Goal: Task Accomplishment & Management: Complete application form

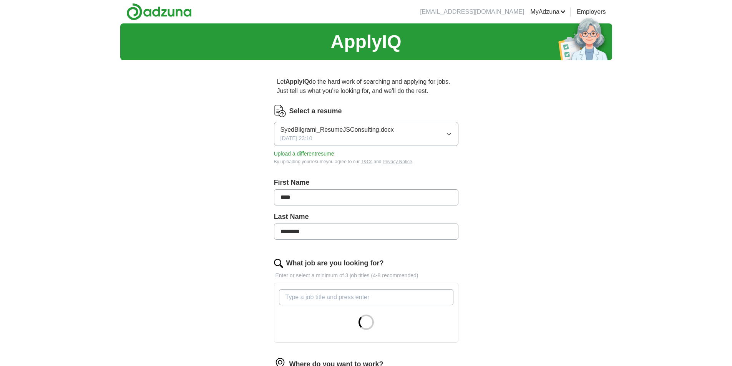
click at [285, 154] on button "Upload a different resume" at bounding box center [304, 154] width 60 height 8
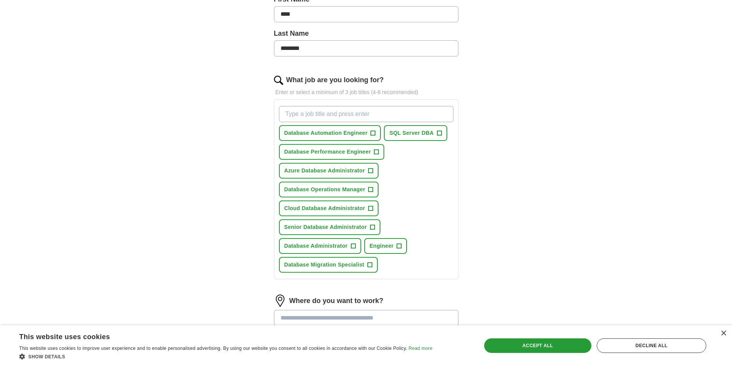
scroll to position [192, 0]
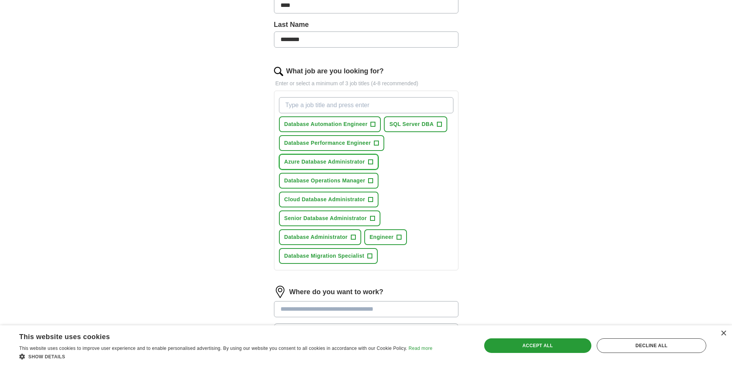
click at [370, 162] on span "+" at bounding box center [370, 162] width 5 height 6
click at [369, 197] on span "+" at bounding box center [371, 200] width 5 height 6
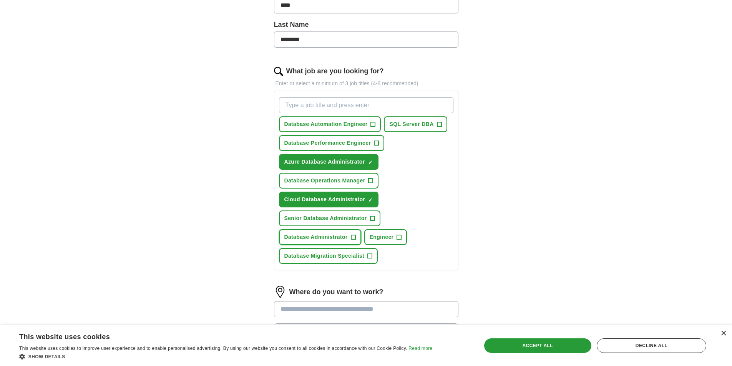
click at [357, 239] on button "Database Administrator +" at bounding box center [320, 237] width 82 height 16
click at [439, 128] on button "SQL Server DBA +" at bounding box center [415, 124] width 63 height 16
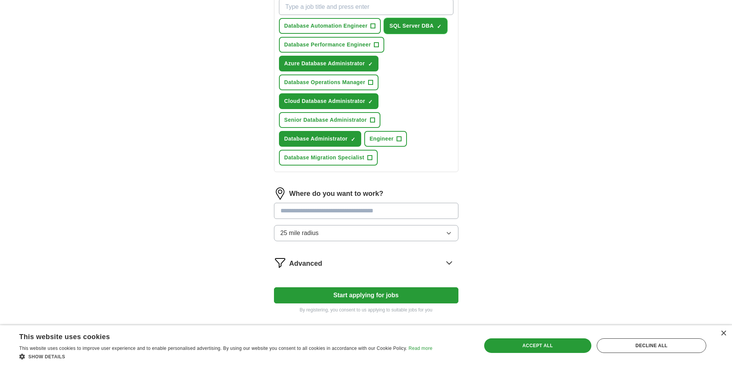
scroll to position [295, 0]
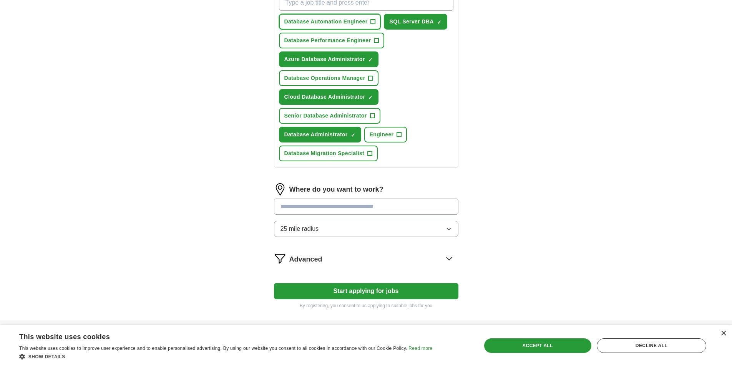
click at [315, 18] on span "Database Automation Engineer" at bounding box center [325, 22] width 83 height 8
click at [318, 210] on input at bounding box center [366, 207] width 184 height 16
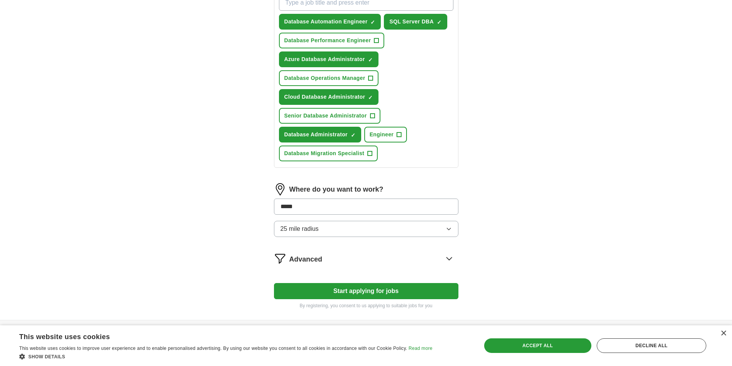
type input "******"
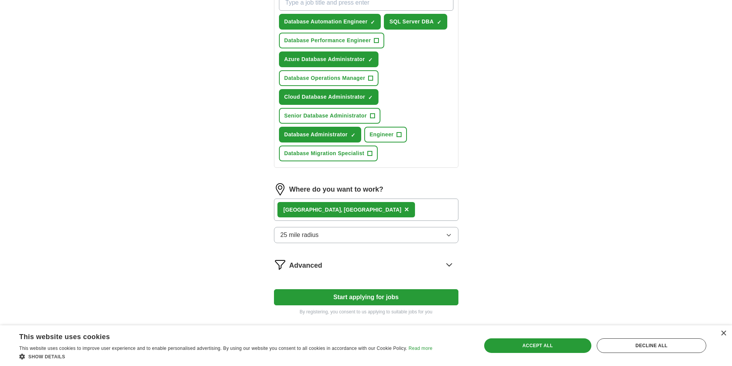
scroll to position [332, 0]
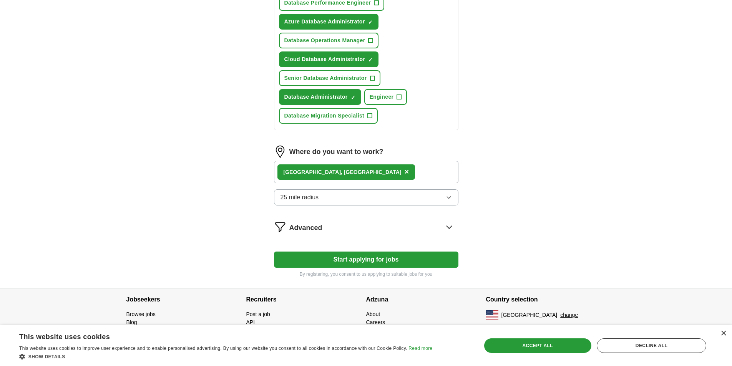
click at [394, 196] on button "25 mile radius" at bounding box center [366, 197] width 184 height 16
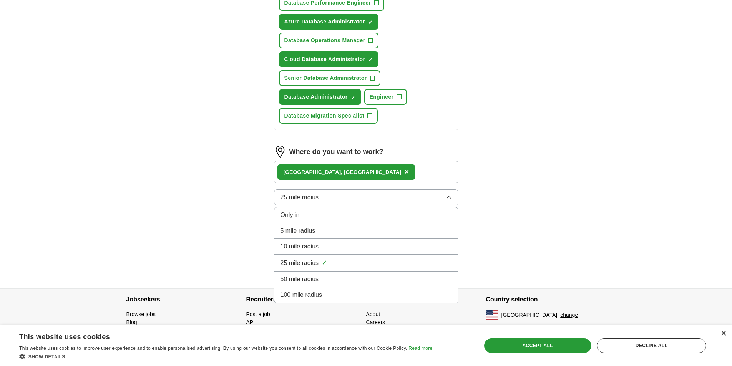
click at [363, 218] on div "Only in" at bounding box center [366, 215] width 171 height 9
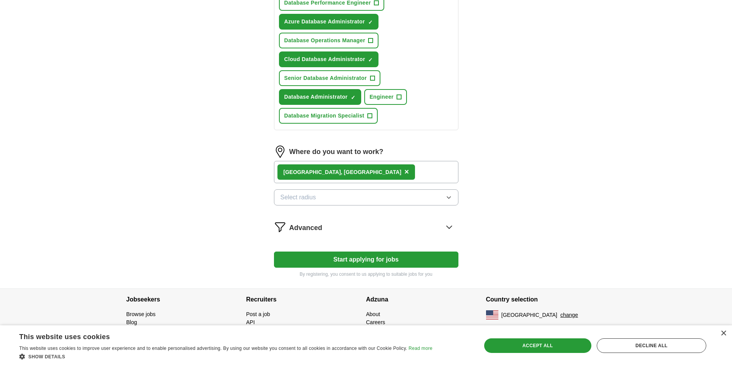
click at [366, 204] on button "Select radius" at bounding box center [366, 197] width 184 height 16
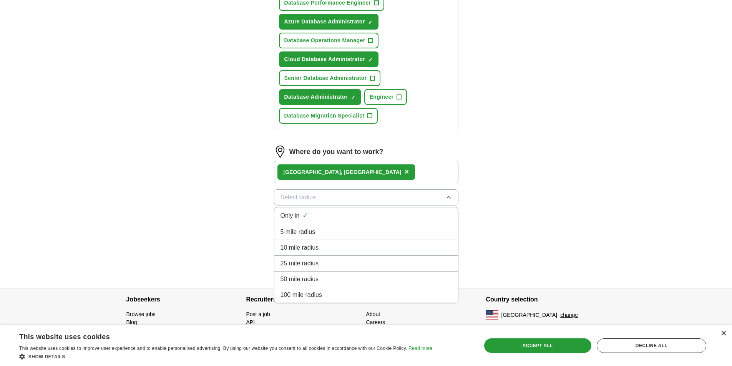
click at [360, 275] on div "50 mile radius" at bounding box center [366, 279] width 171 height 9
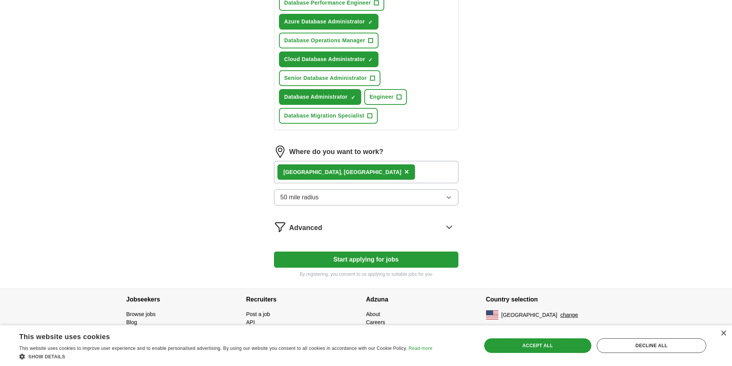
click at [346, 172] on div "[GEOGRAPHIC_DATA] , [GEOGRAPHIC_DATA] ×" at bounding box center [366, 172] width 184 height 22
click at [337, 173] on div "[GEOGRAPHIC_DATA] , [GEOGRAPHIC_DATA] ×" at bounding box center [366, 172] width 184 height 22
drag, startPoint x: 332, startPoint y: 173, endPoint x: 328, endPoint y: 174, distance: 4.6
click at [329, 174] on div "[GEOGRAPHIC_DATA] , [GEOGRAPHIC_DATA] ×" at bounding box center [366, 172] width 184 height 22
click at [328, 174] on div "[GEOGRAPHIC_DATA] , [GEOGRAPHIC_DATA] ×" at bounding box center [366, 172] width 184 height 22
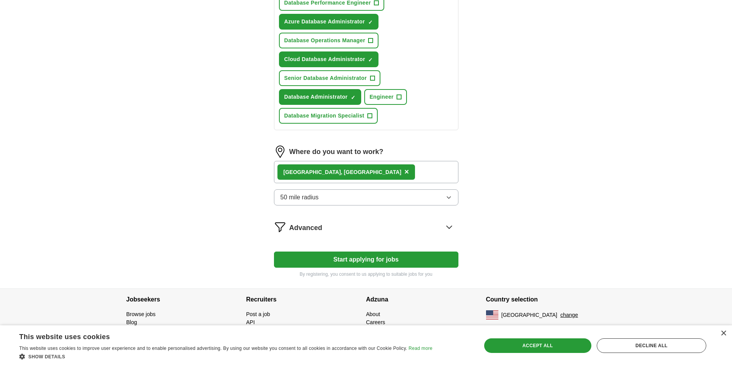
click at [328, 174] on div "[GEOGRAPHIC_DATA] , [GEOGRAPHIC_DATA] ×" at bounding box center [366, 172] width 184 height 22
click at [372, 170] on div "[GEOGRAPHIC_DATA] , [GEOGRAPHIC_DATA] ×" at bounding box center [366, 172] width 184 height 22
click at [369, 171] on div "[GEOGRAPHIC_DATA] , [GEOGRAPHIC_DATA] ×" at bounding box center [366, 172] width 184 height 22
drag, startPoint x: 365, startPoint y: 173, endPoint x: 360, endPoint y: 175, distance: 5.2
click at [362, 175] on div "[GEOGRAPHIC_DATA] , [GEOGRAPHIC_DATA] ×" at bounding box center [366, 172] width 184 height 22
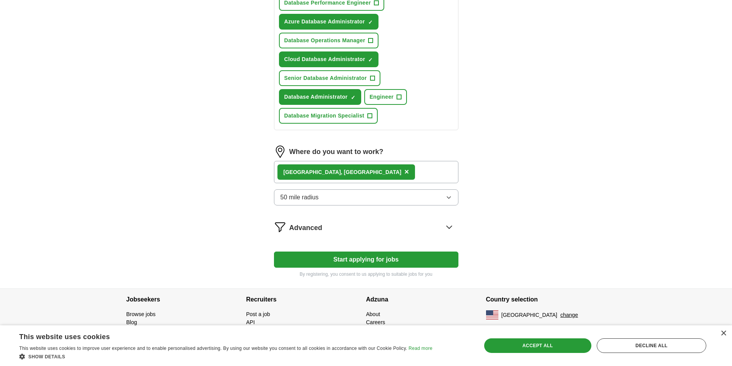
click at [343, 176] on div "[GEOGRAPHIC_DATA] , [GEOGRAPHIC_DATA] ×" at bounding box center [366, 172] width 184 height 22
click at [404, 172] on span "×" at bounding box center [406, 172] width 5 height 8
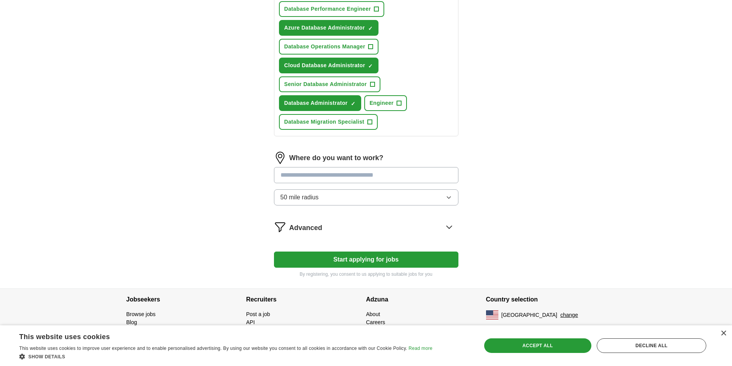
click at [320, 176] on input at bounding box center [366, 175] width 184 height 16
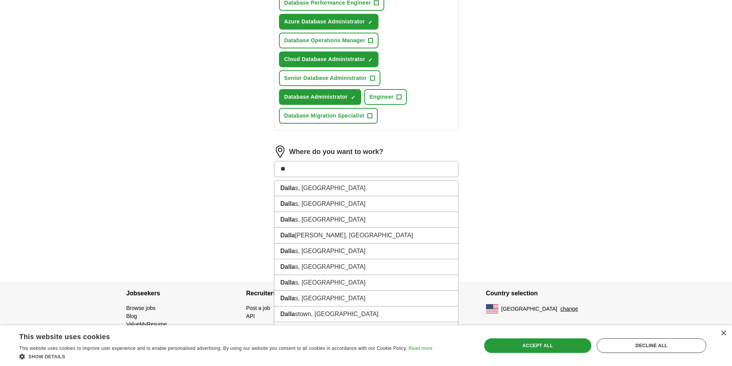
type input "*"
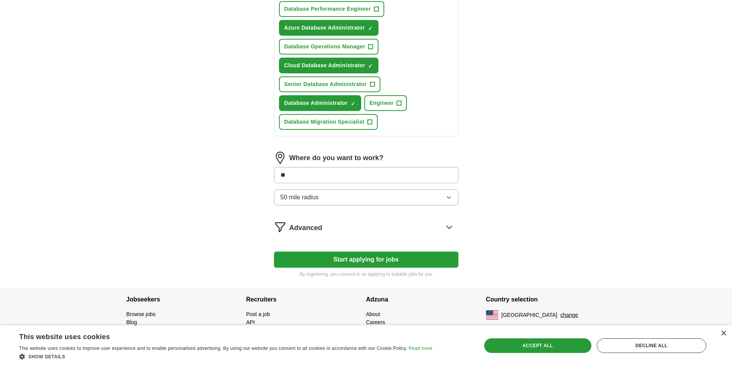
type input "***"
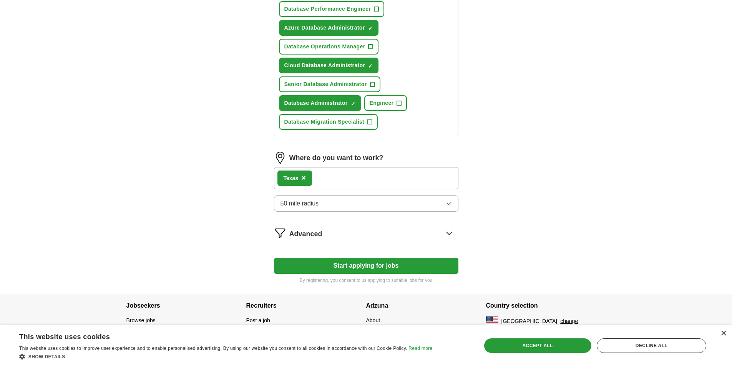
click at [303, 179] on span "×" at bounding box center [303, 178] width 5 height 8
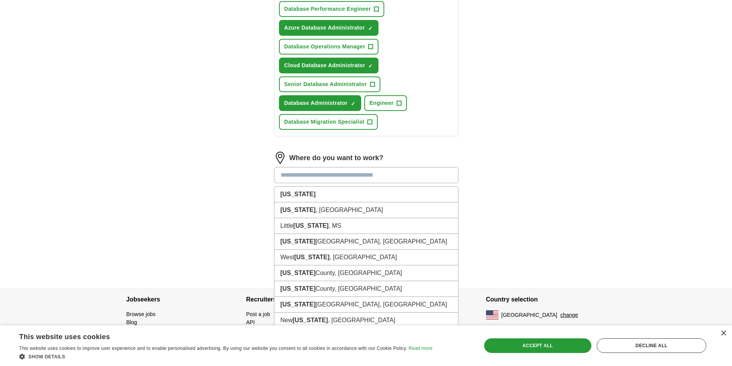
click at [305, 178] on input at bounding box center [366, 175] width 184 height 16
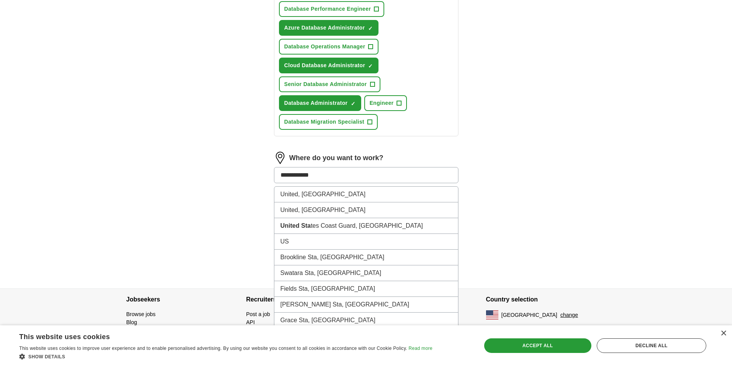
type input "**********"
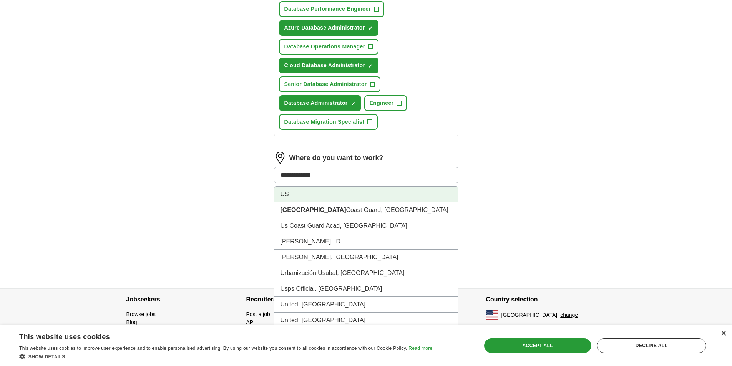
click at [294, 196] on li "US" at bounding box center [366, 195] width 184 height 16
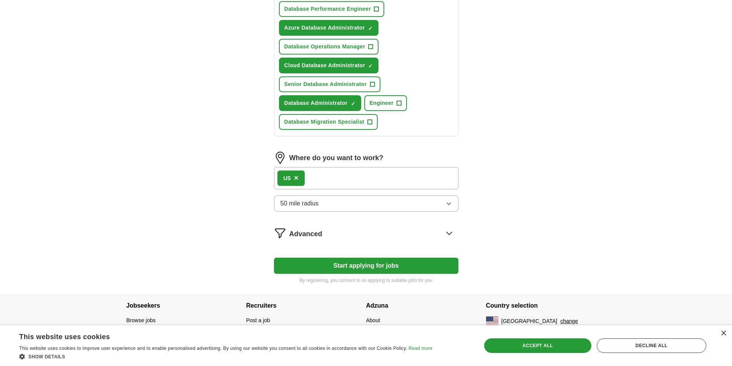
click at [303, 205] on span "50 mile radius" at bounding box center [300, 203] width 38 height 9
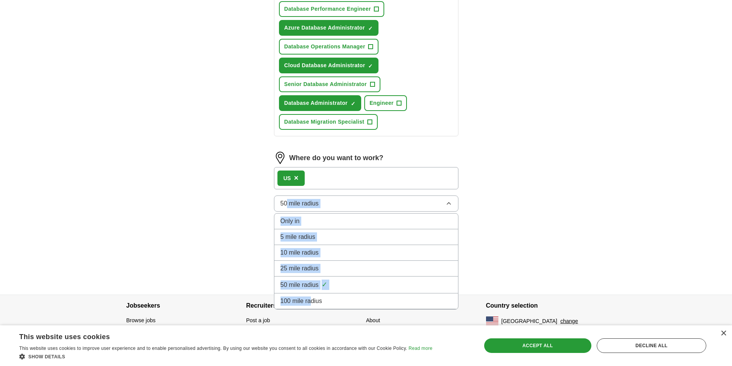
drag, startPoint x: 312, startPoint y: 301, endPoint x: 286, endPoint y: 209, distance: 95.5
click at [286, 209] on div "50 mile radius Only in 5 mile radius 10 mile radius 25 mile radius 50 mile radi…" at bounding box center [366, 204] width 184 height 16
click at [289, 220] on span "Only in" at bounding box center [290, 221] width 19 height 9
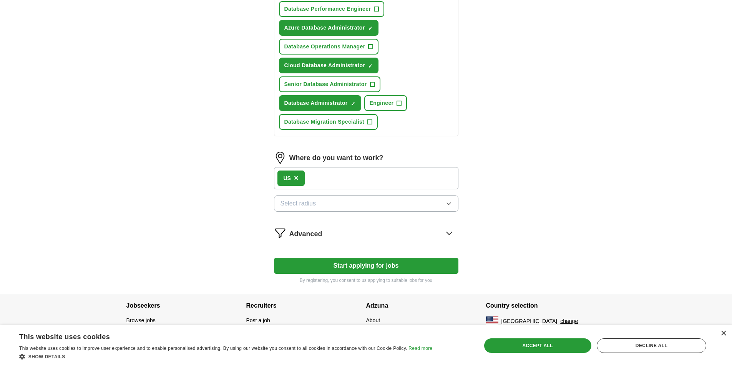
click at [259, 217] on div "Let ApplyIQ do the hard work of searching and applying for jobs. Just tell us w…" at bounding box center [366, 17] width 246 height 554
click at [409, 238] on div "Advanced" at bounding box center [373, 233] width 169 height 12
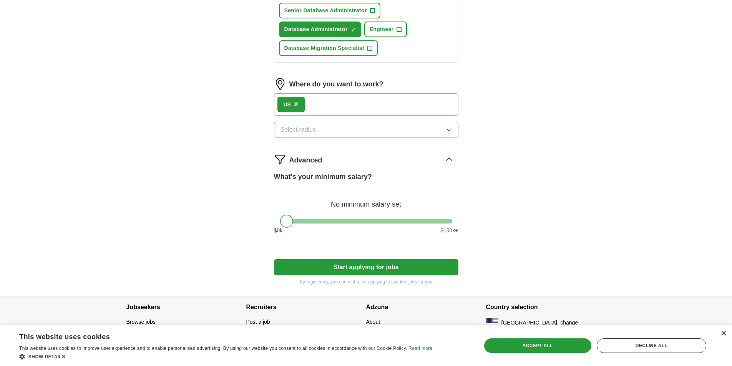
scroll to position [408, 0]
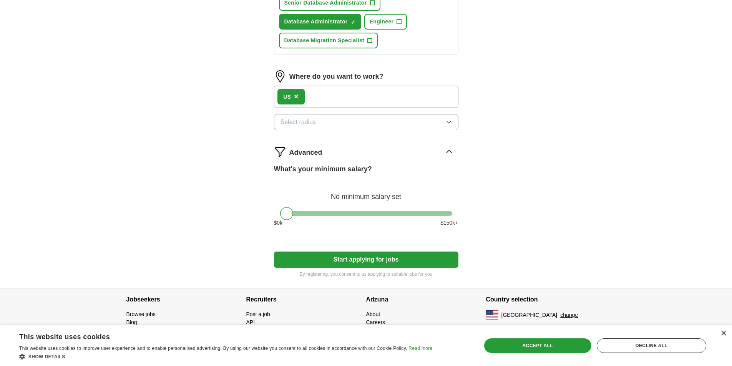
click at [319, 262] on button "Start applying for jobs" at bounding box center [366, 260] width 184 height 16
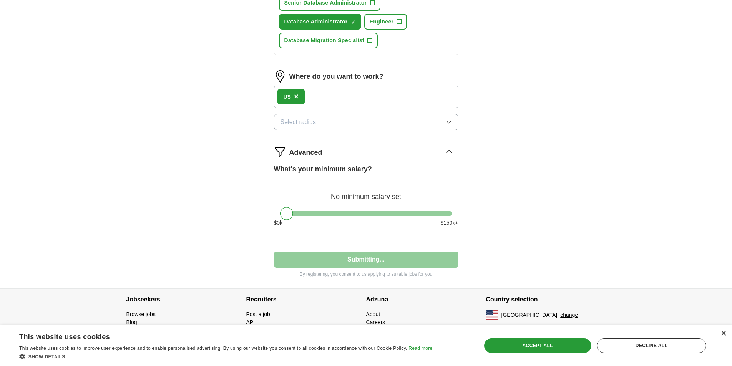
select select "**"
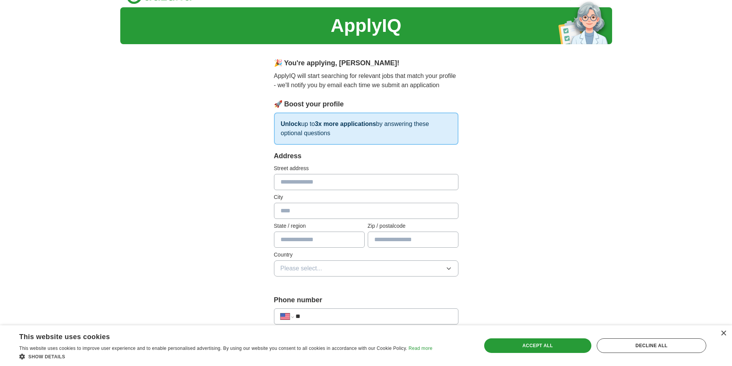
scroll to position [0, 0]
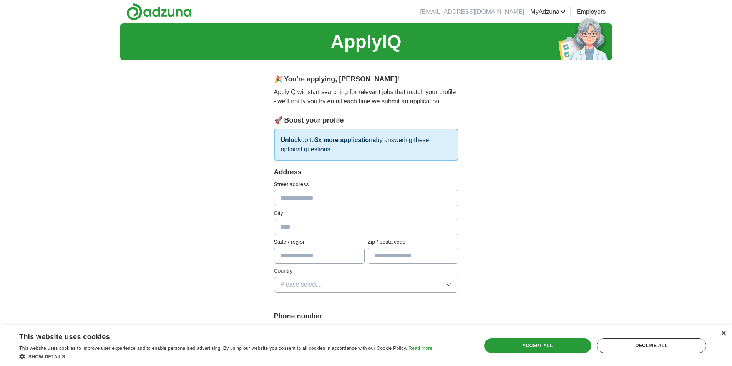
click at [304, 194] on input "text" at bounding box center [366, 198] width 184 height 16
type input "**********"
type input "******"
type input "**"
type input "*****"
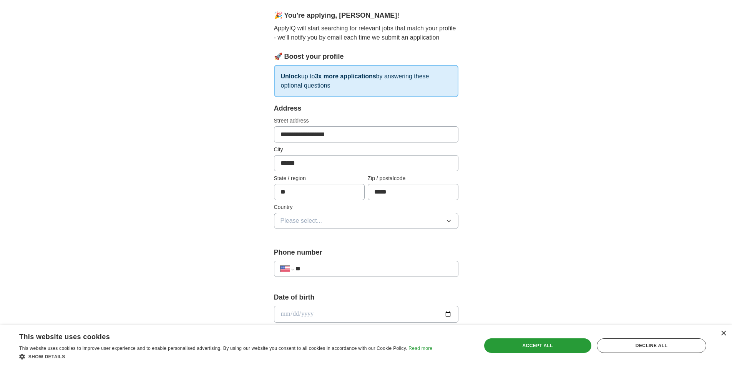
scroll to position [64, 0]
click at [292, 224] on span "Please select..." at bounding box center [302, 220] width 42 height 9
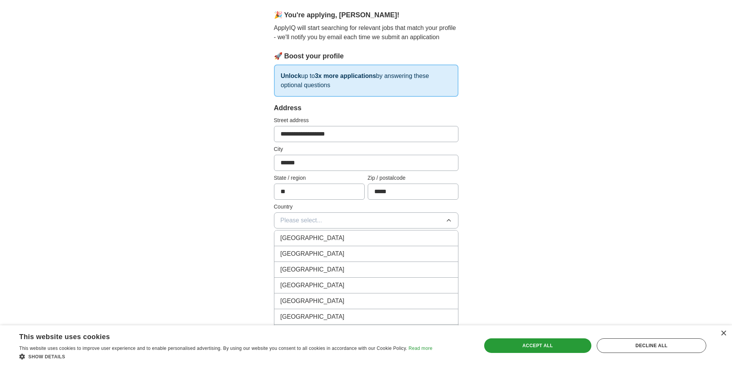
click at [297, 256] on span "[GEOGRAPHIC_DATA]" at bounding box center [313, 253] width 64 height 9
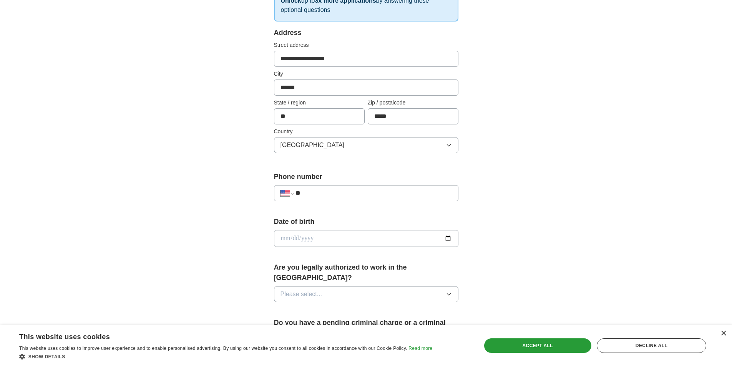
scroll to position [141, 0]
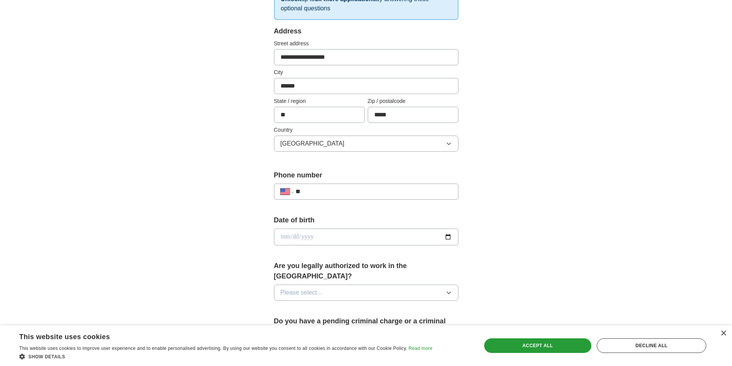
click at [339, 189] on input "**" at bounding box center [373, 191] width 156 height 9
type input "**********"
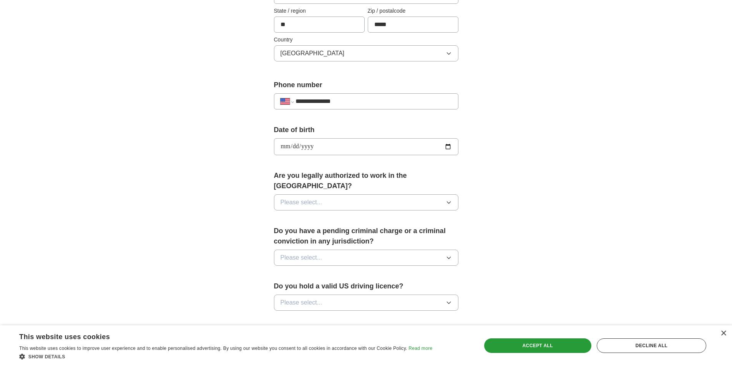
scroll to position [233, 0]
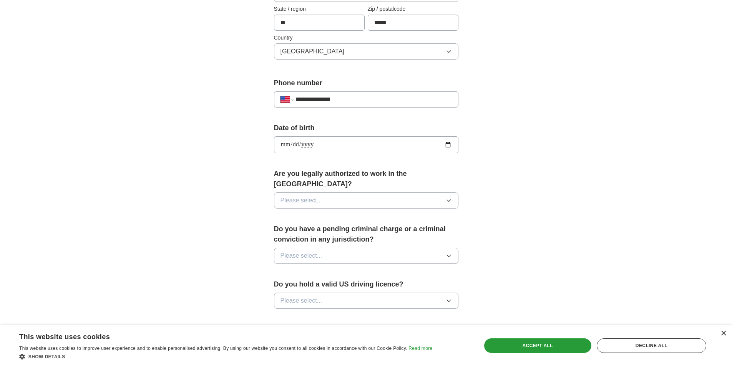
click at [349, 180] on div "Are you legally authorized to work in the [GEOGRAPHIC_DATA]? Please select..." at bounding box center [366, 192] width 184 height 46
click at [350, 194] on button "Please select..." at bounding box center [366, 201] width 184 height 16
click at [308, 214] on div "Yes" at bounding box center [366, 218] width 171 height 9
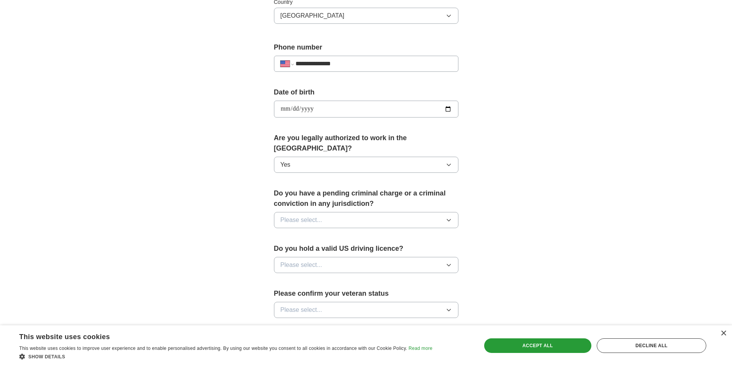
scroll to position [297, 0]
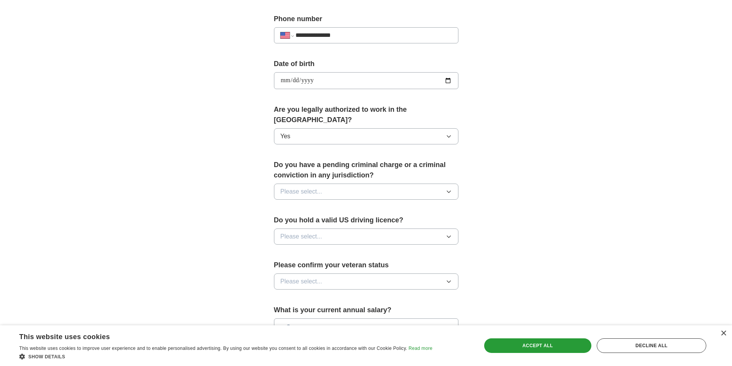
click at [329, 184] on button "Please select..." at bounding box center [366, 192] width 184 height 16
click at [328, 221] on div "No" at bounding box center [366, 225] width 171 height 9
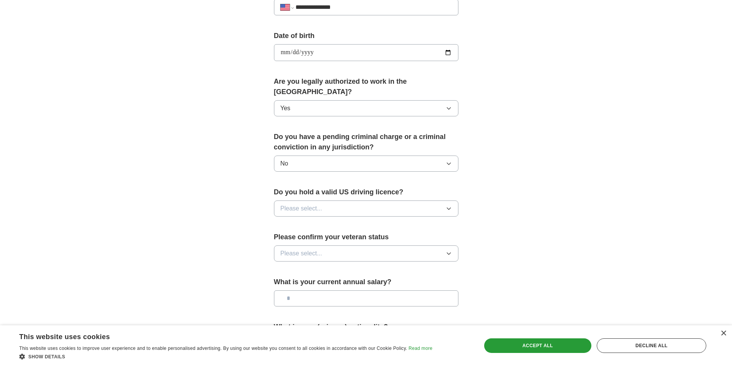
scroll to position [336, 0]
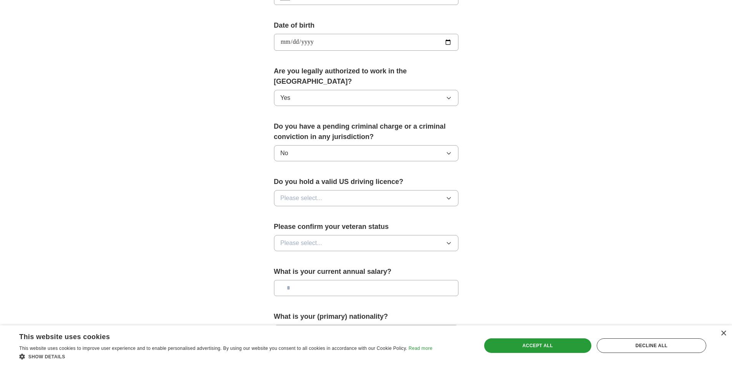
click at [337, 190] on button "Please select..." at bounding box center [366, 198] width 184 height 16
click at [330, 211] on div "Yes" at bounding box center [366, 215] width 171 height 9
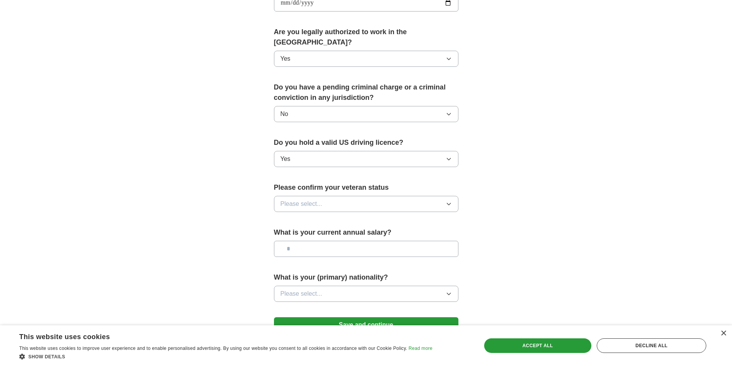
scroll to position [387, 0]
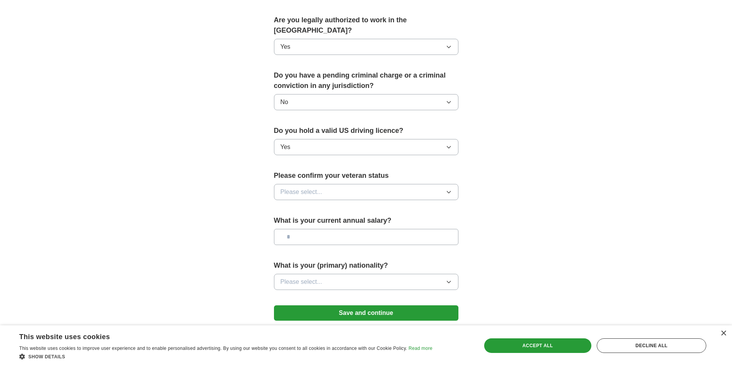
click at [345, 184] on button "Please select..." at bounding box center [366, 192] width 184 height 16
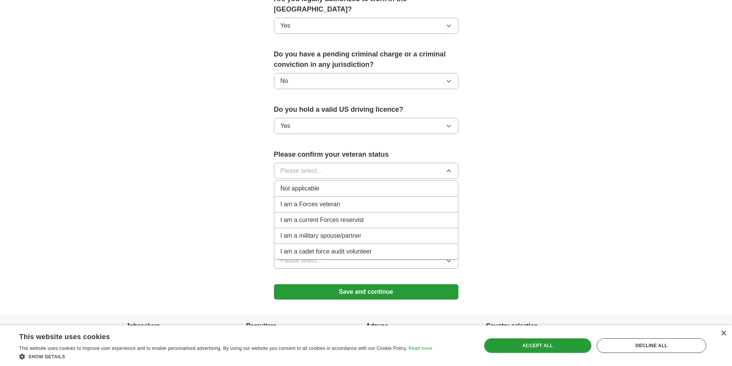
scroll to position [413, 0]
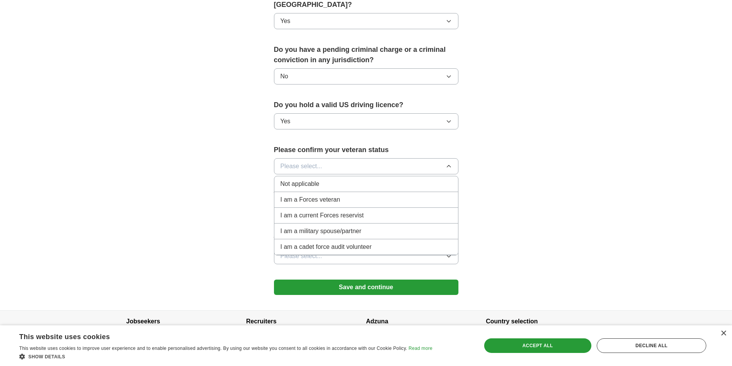
click at [336, 179] on div "Not applicable" at bounding box center [366, 183] width 171 height 9
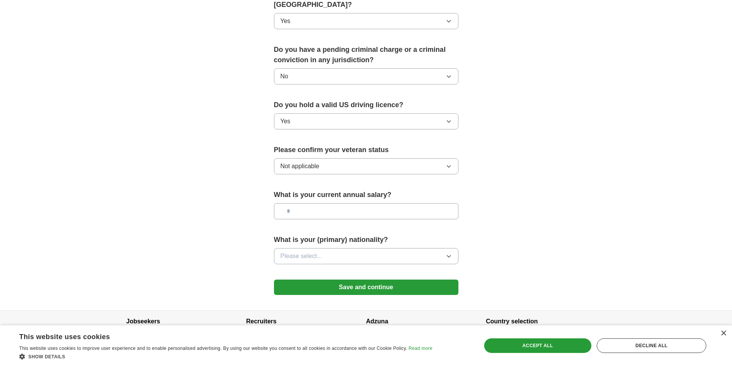
click at [303, 203] on input "text" at bounding box center [366, 211] width 184 height 16
type input "**"
type input "********"
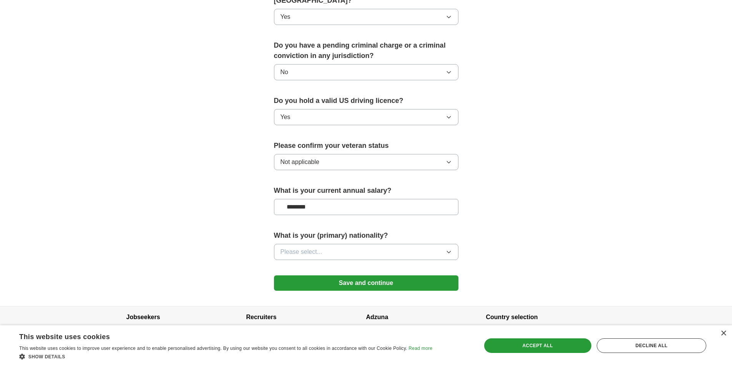
scroll to position [424, 0]
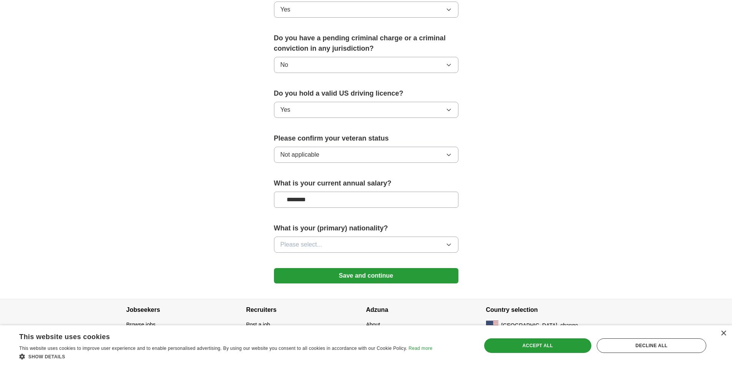
click at [297, 240] on span "Please select..." at bounding box center [302, 244] width 42 height 9
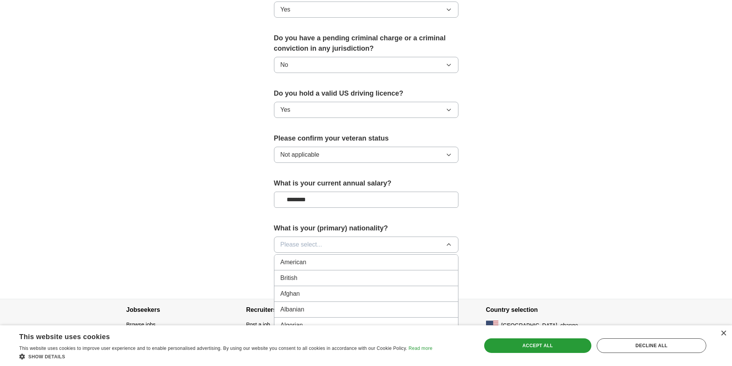
click at [301, 258] on span "American" at bounding box center [294, 262] width 26 height 9
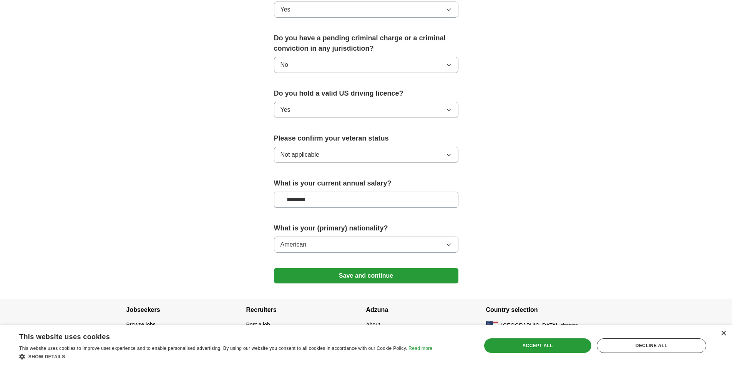
click at [305, 268] on button "Save and continue" at bounding box center [366, 275] width 184 height 15
